Goal: Transaction & Acquisition: Purchase product/service

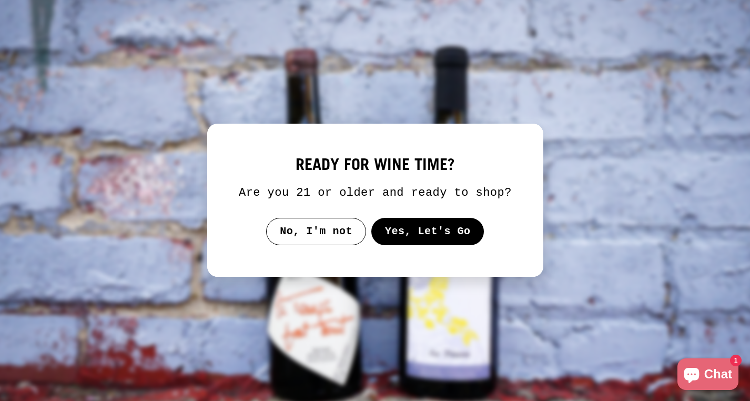
click at [414, 244] on button "Yes, Let's Go" at bounding box center [427, 231] width 113 height 27
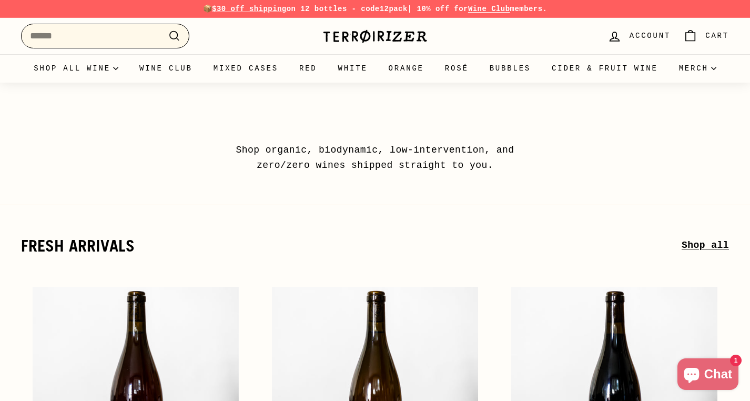
click at [78, 29] on input "Search" at bounding box center [105, 36] width 168 height 25
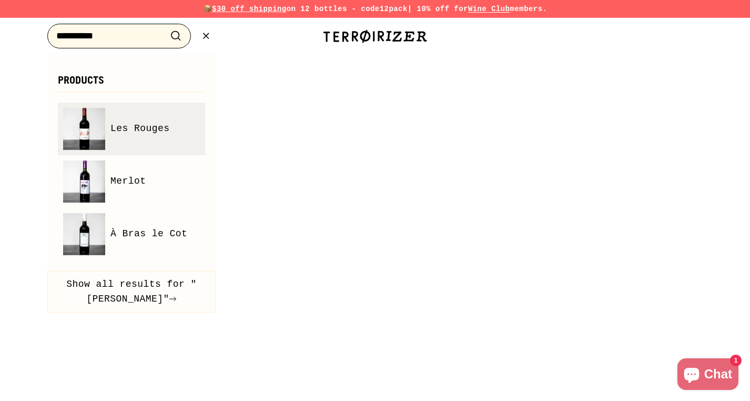
type input "**********"
click at [156, 131] on span "Les Rouges" at bounding box center [139, 128] width 59 height 15
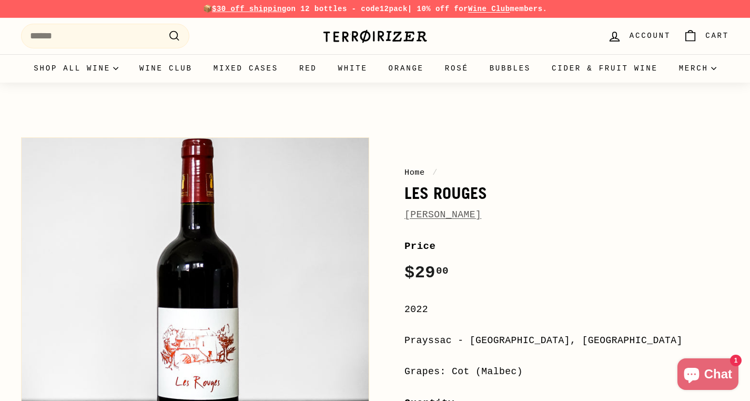
click at [463, 219] on link "[PERSON_NAME]" at bounding box center [442, 214] width 77 height 11
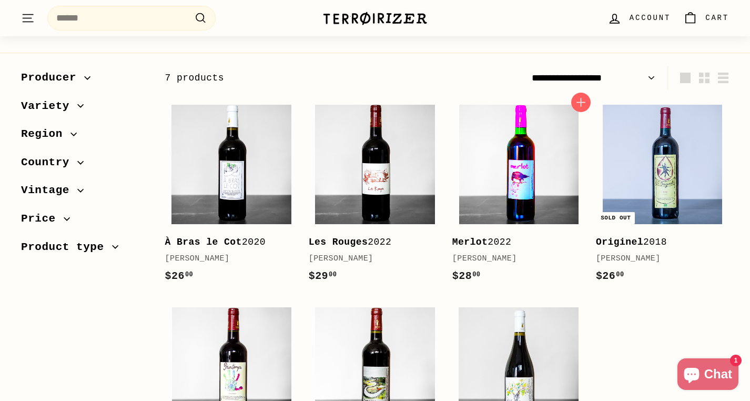
scroll to position [139, 0]
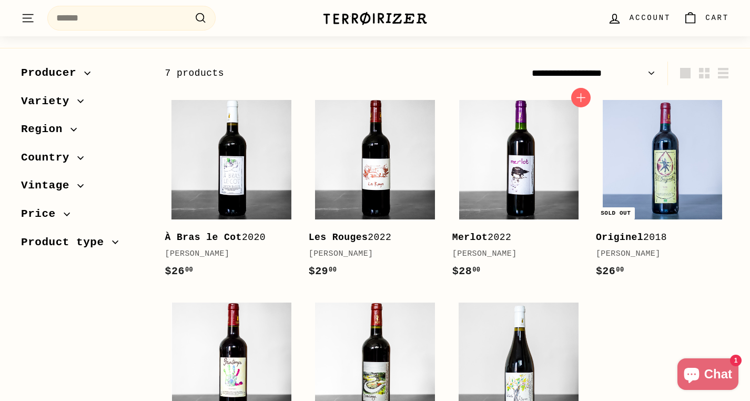
click at [505, 250] on div "[PERSON_NAME]" at bounding box center [513, 254] width 123 height 13
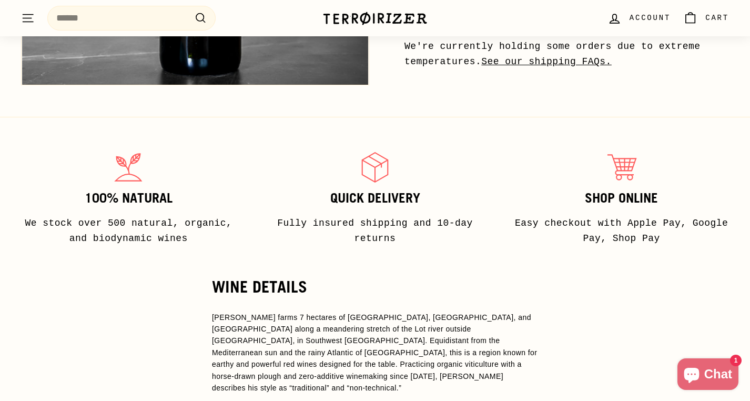
scroll to position [602, 0]
